Goal: Information Seeking & Learning: Learn about a topic

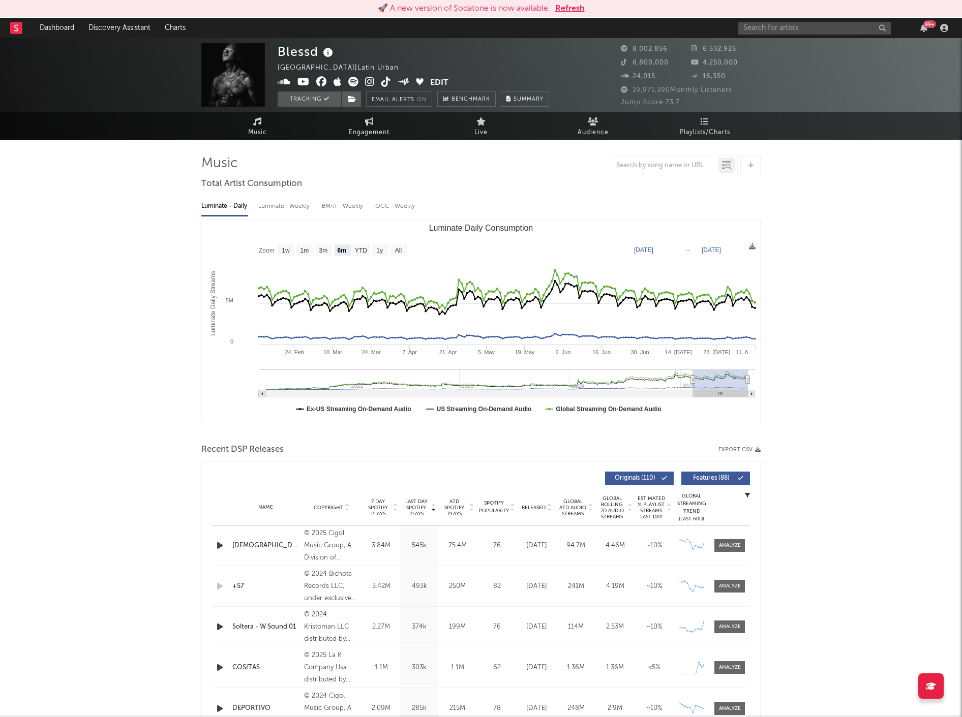
select select "6m"
click at [774, 29] on input "text" at bounding box center [814, 28] width 152 height 13
click at [754, 29] on input "[PERSON_NAME]" at bounding box center [814, 28] width 152 height 13
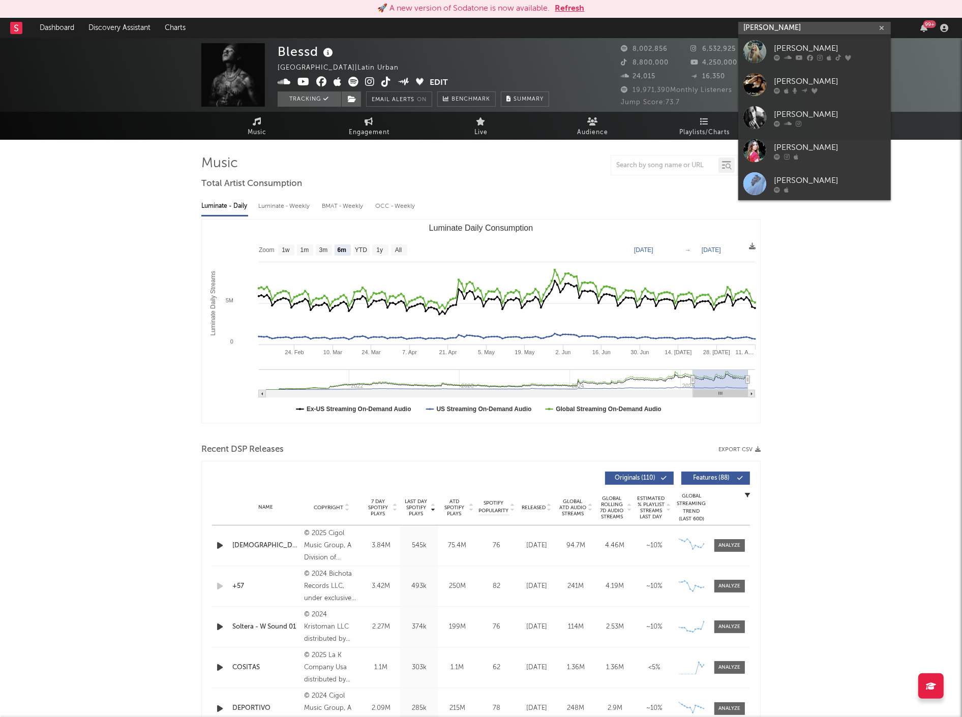
type input "[PERSON_NAME]"
click at [854, 44] on div "[PERSON_NAME]" at bounding box center [830, 48] width 112 height 12
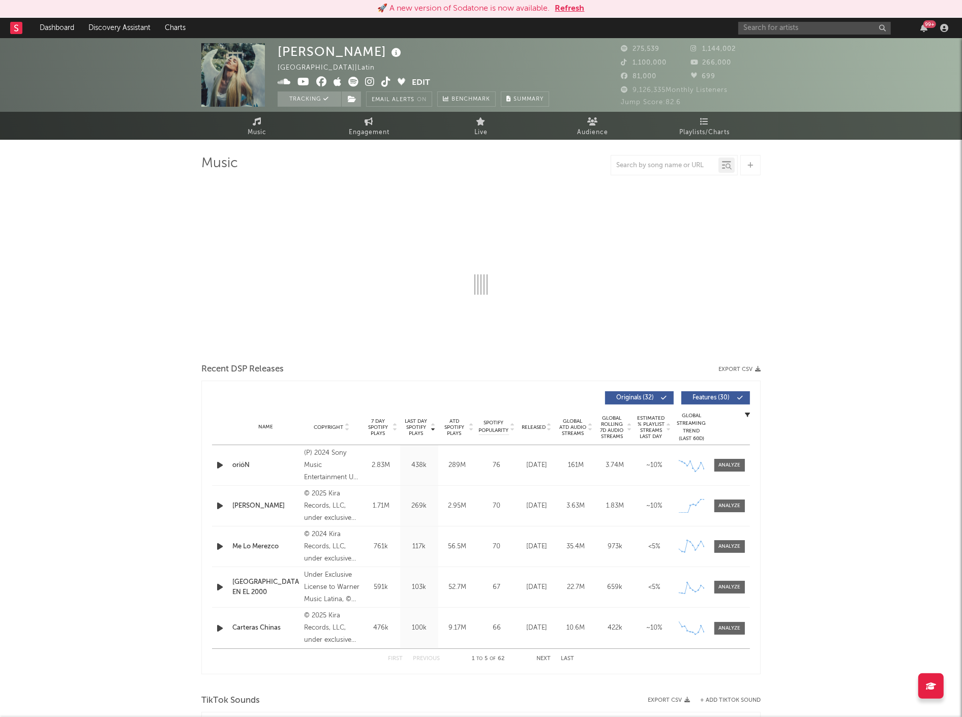
select select "6m"
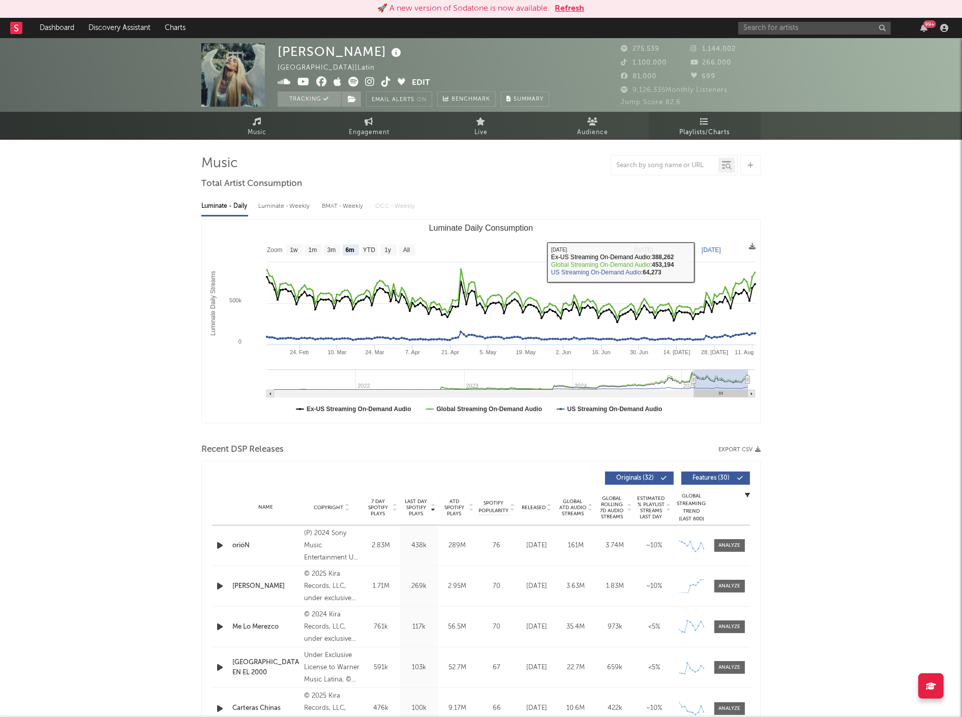
click at [712, 129] on span "Playlists/Charts" at bounding box center [705, 133] width 50 height 12
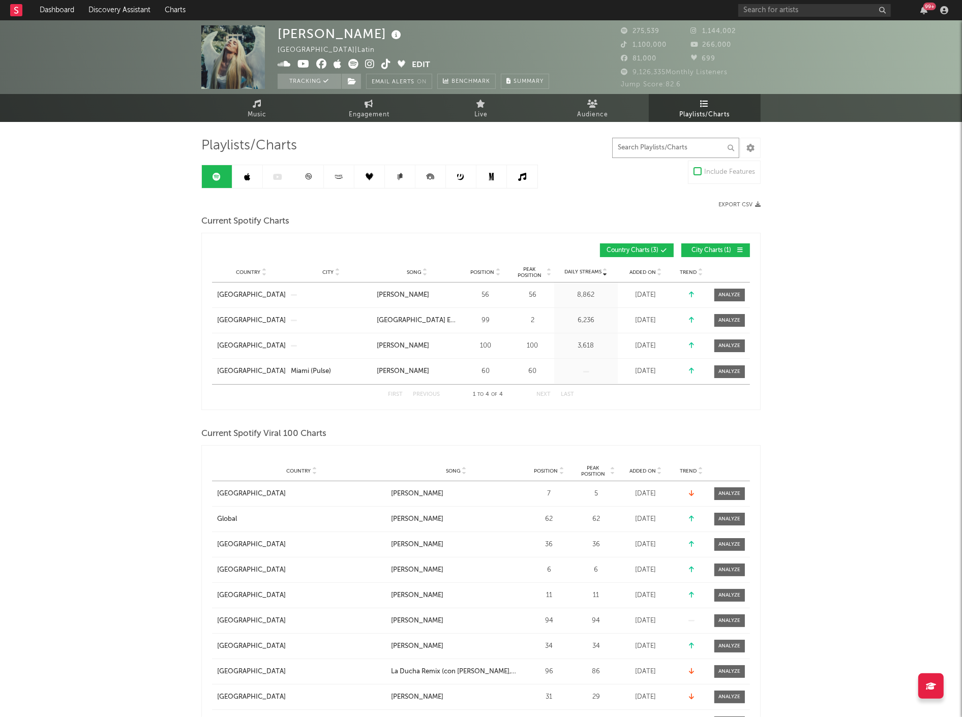
click at [659, 147] on input "text" at bounding box center [675, 148] width 127 height 20
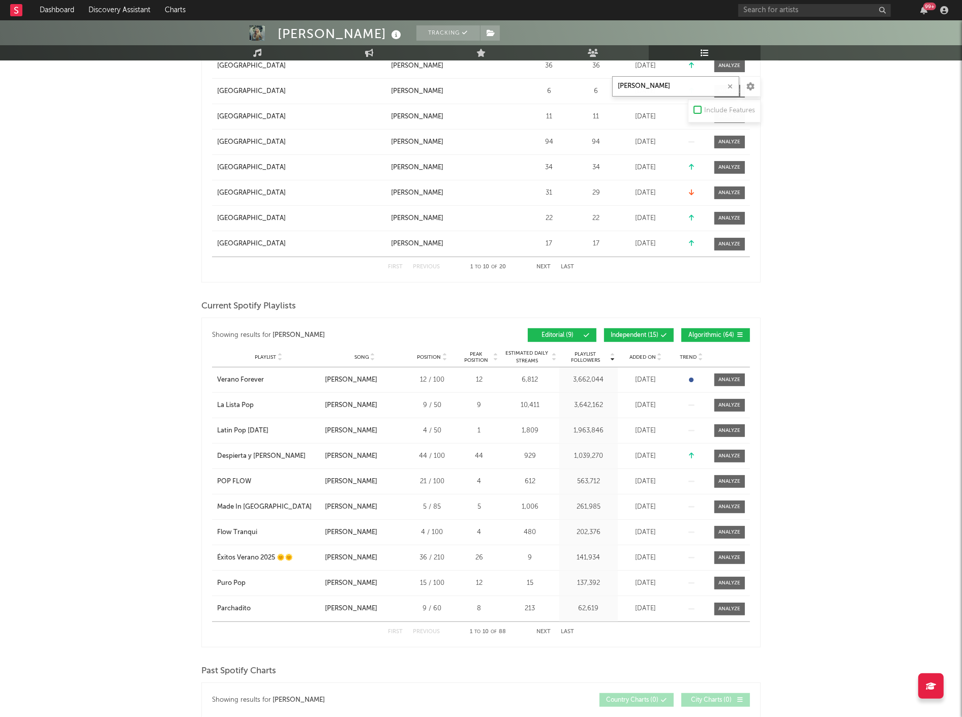
scroll to position [565, 0]
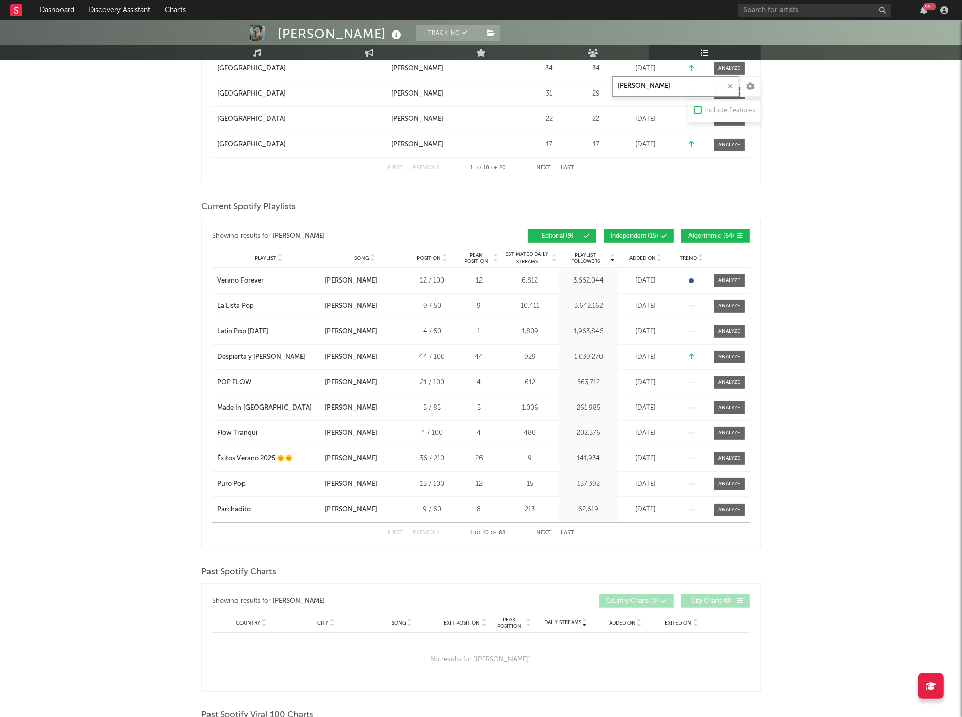
type input "cosita linda"
click at [632, 252] on div "Playlist City Song Position Peak Position Estimated Daily Streams Playlist Foll…" at bounding box center [481, 258] width 538 height 20
click at [653, 262] on div "Added On" at bounding box center [645, 258] width 51 height 8
click at [654, 261] on div "Added On" at bounding box center [645, 258] width 51 height 8
click at [642, 237] on span "Independent ( 15 )" at bounding box center [634, 236] width 48 height 6
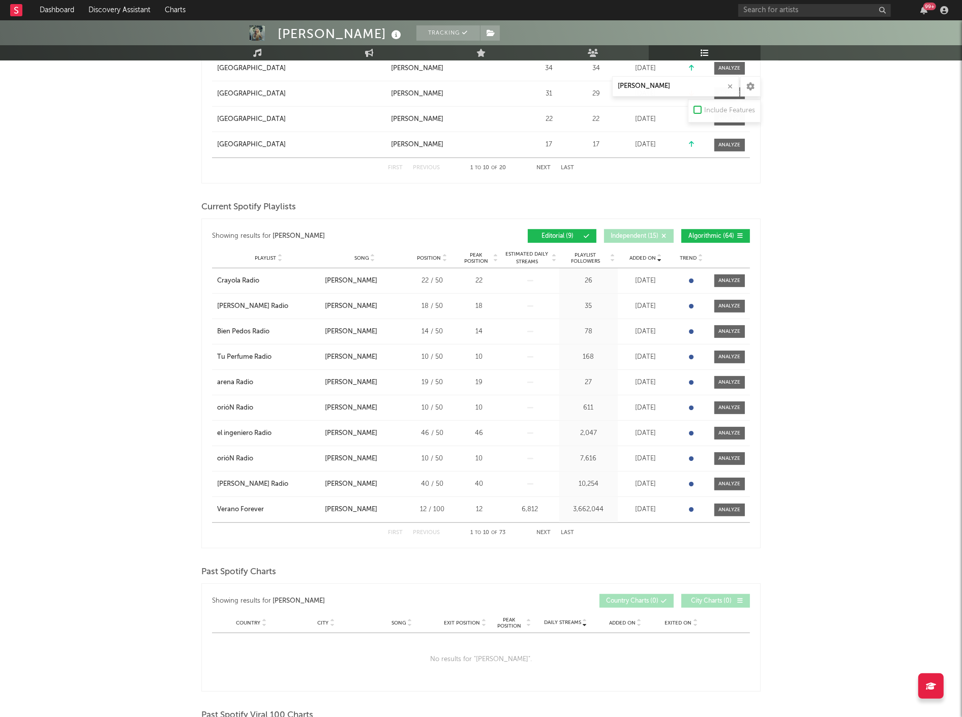
click at [720, 236] on span "Algorithmic ( 64 )" at bounding box center [711, 236] width 47 height 6
